Goal: Information Seeking & Learning: Learn about a topic

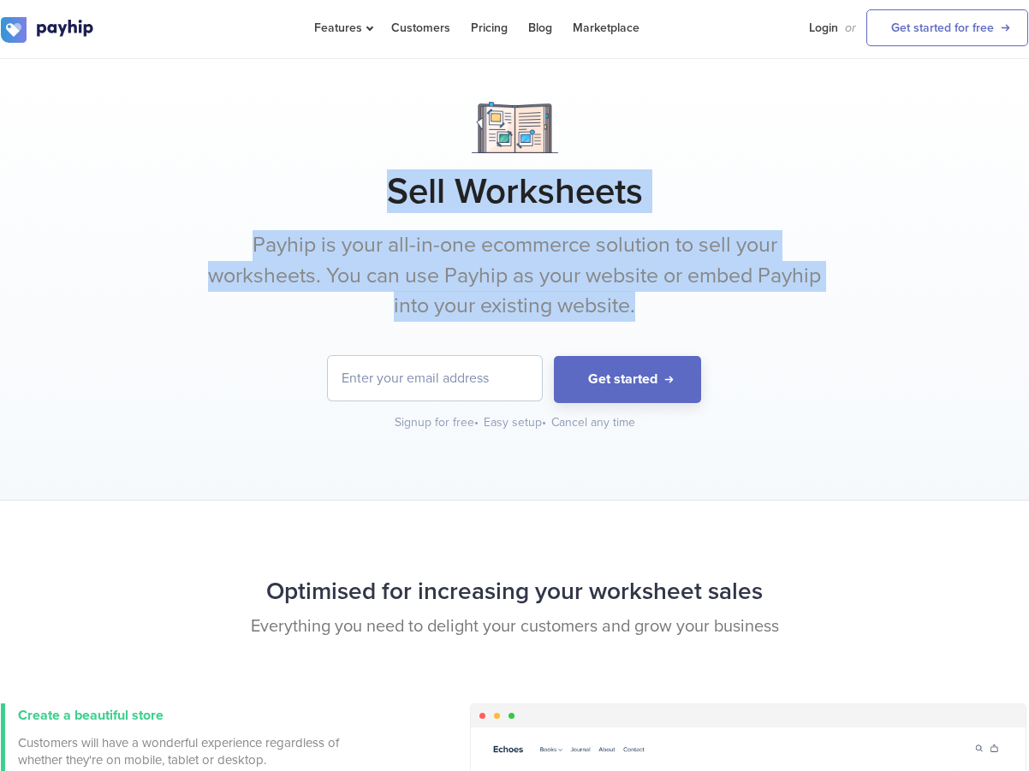
drag, startPoint x: 532, startPoint y: 225, endPoint x: 698, endPoint y: 306, distance: 184.5
click at [698, 306] on div "Sell Worksheets Payhip is your all-in-one ecommerce solution to sell your works…" at bounding box center [514, 267] width 1027 height 330
copy div "Sell Worksheets Payhip is your all-in-one ecommerce solution to sell your works…"
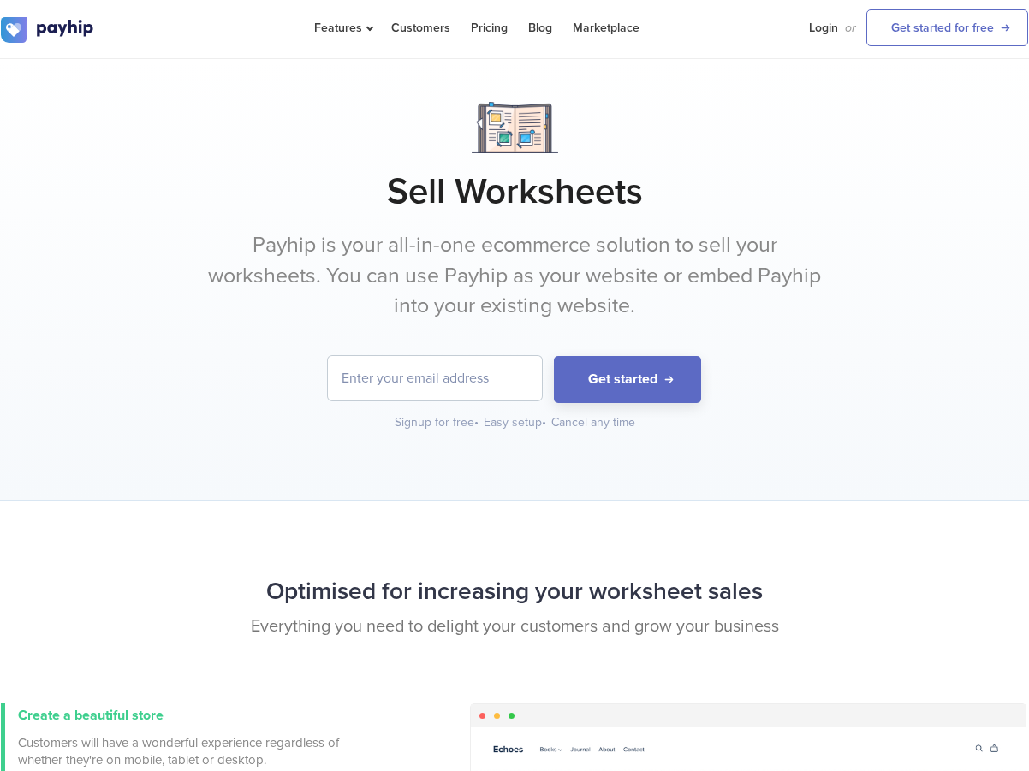
click at [628, 324] on div "Sell Worksheets Payhip is your all-in-one ecommerce solution to sell your works…" at bounding box center [514, 267] width 1027 height 330
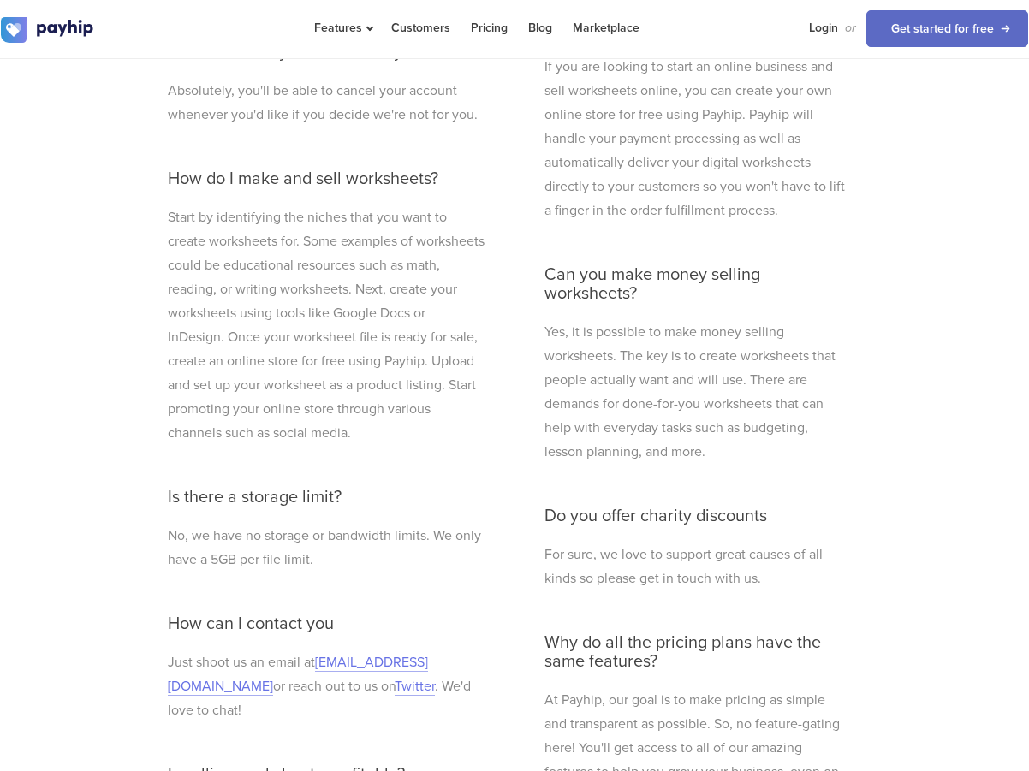
scroll to position [4820, 0]
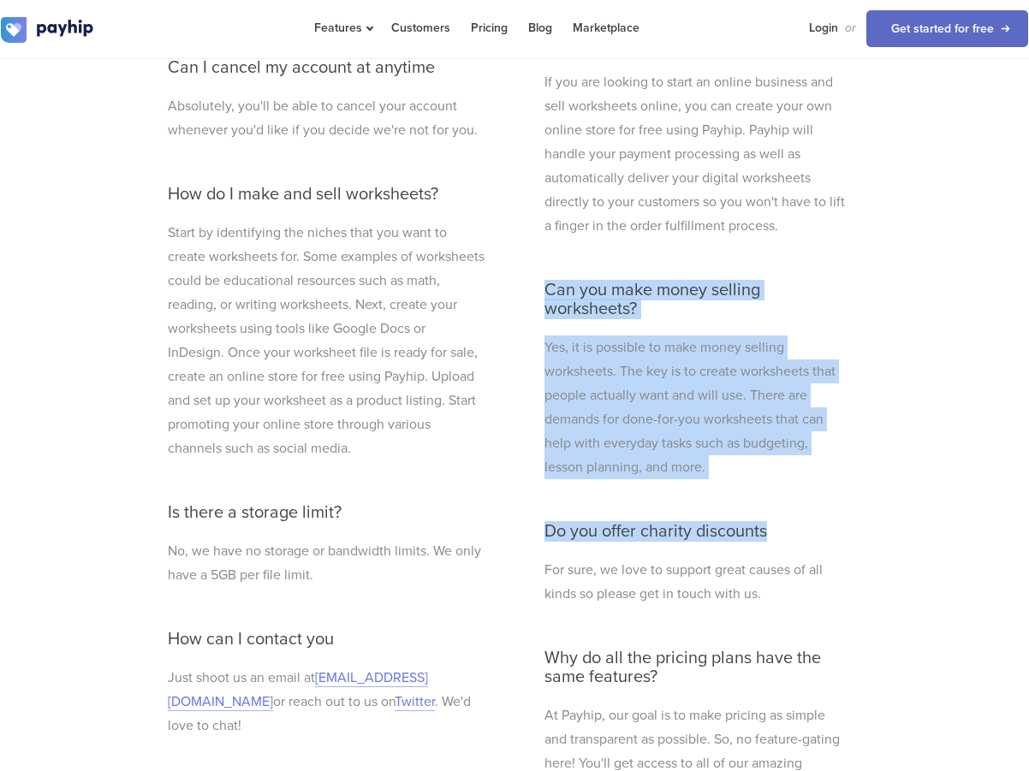
drag, startPoint x: 842, startPoint y: 493, endPoint x: 523, endPoint y: 292, distance: 376.7
click at [523, 292] on div "When do I get paid? We will deposit your sales to you immediately after a trans…" at bounding box center [514, 446] width 719 height 1113
click at [545, 300] on h3 "Can you make money selling worksheets?" at bounding box center [694, 300] width 301 height 38
drag, startPoint x: 543, startPoint y: 289, endPoint x: 756, endPoint y: 457, distance: 271.3
click at [756, 457] on div "What file formats do you support? We support ALL file formats. You can upload a…" at bounding box center [695, 378] width 327 height 976
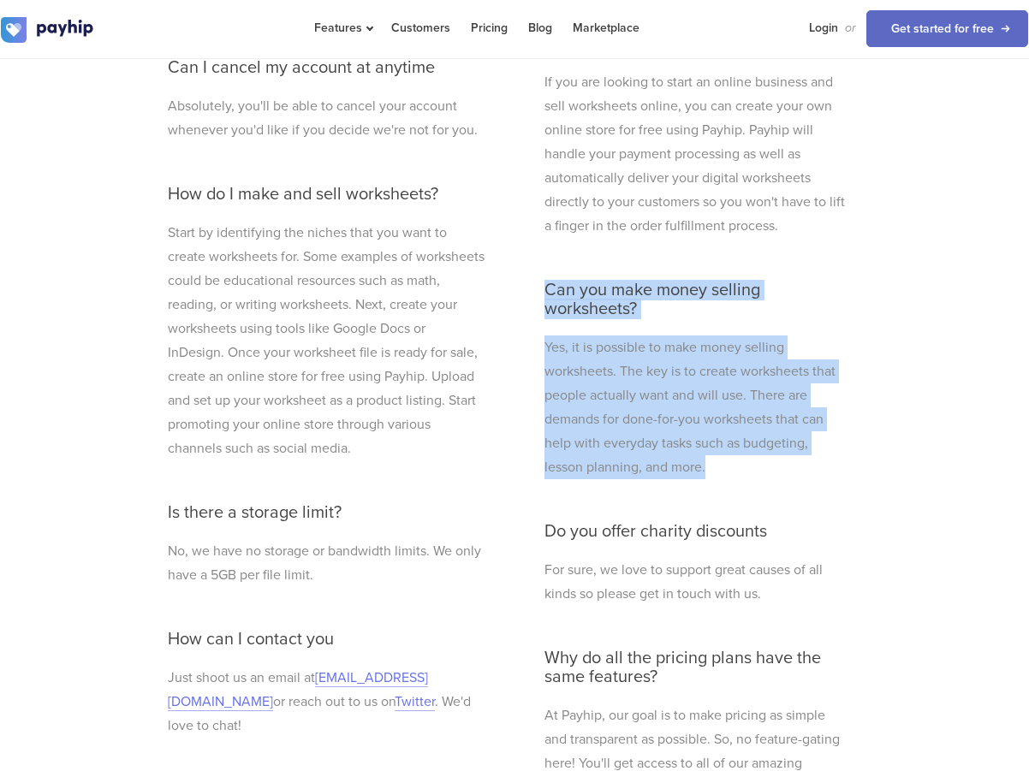
copy div "Can you make money selling worksheets? Yes, it is possible to make money sellin…"
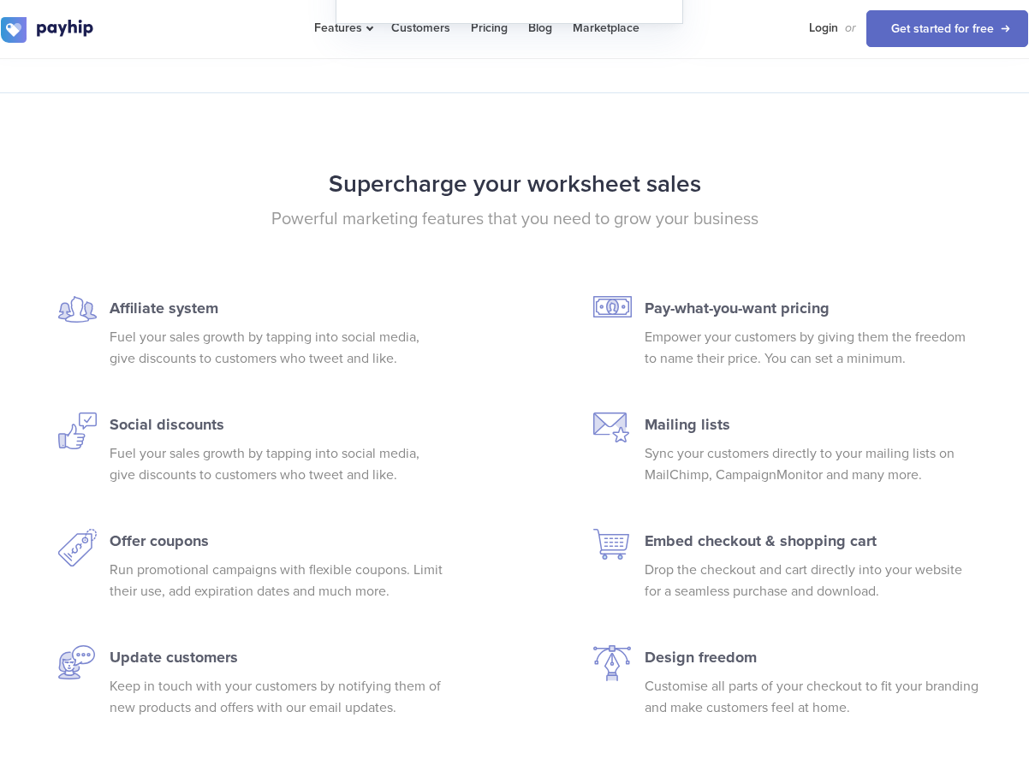
scroll to position [3279, 0]
